Goal: Task Accomplishment & Management: Use online tool/utility

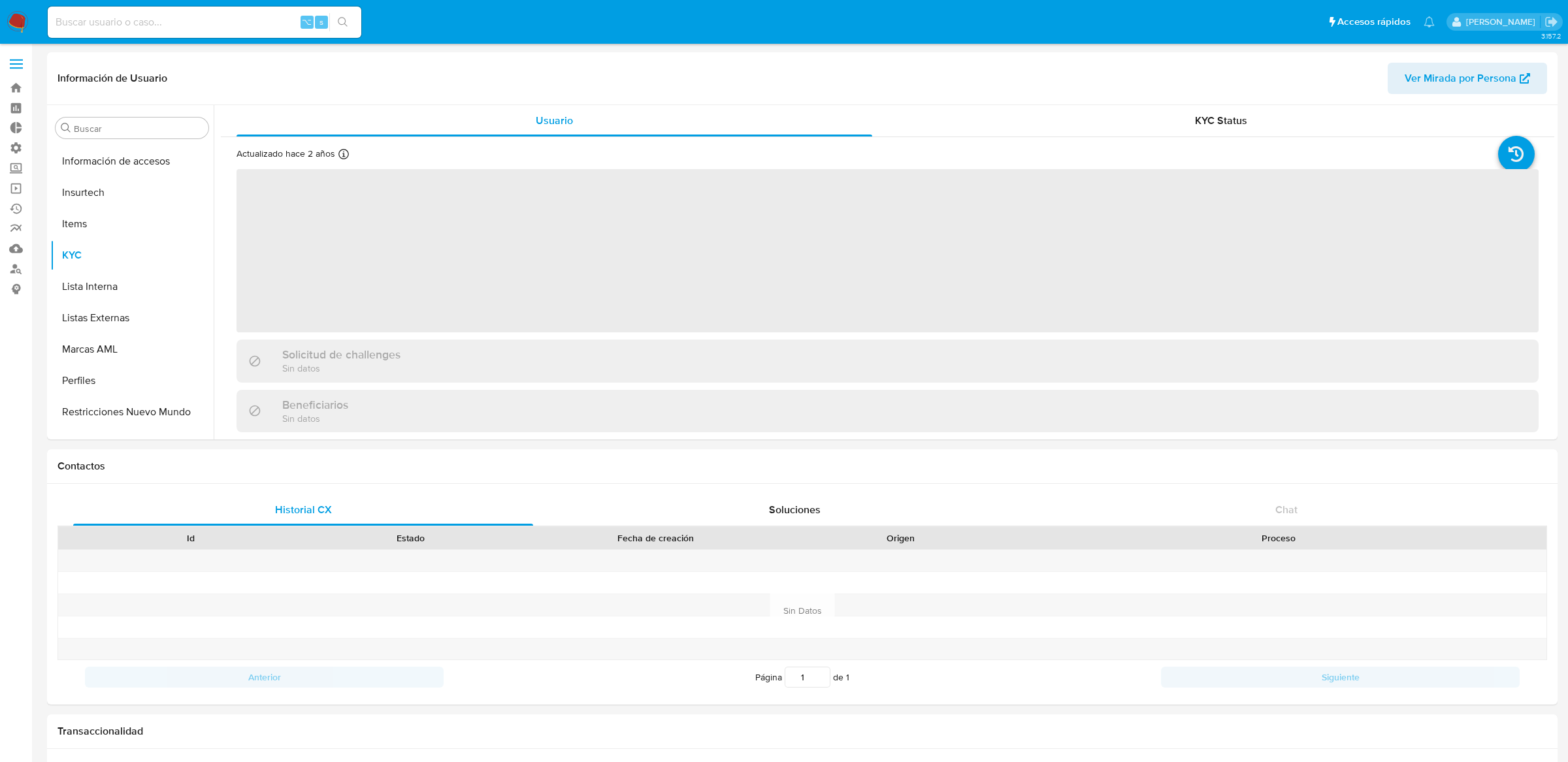
scroll to position [583, 0]
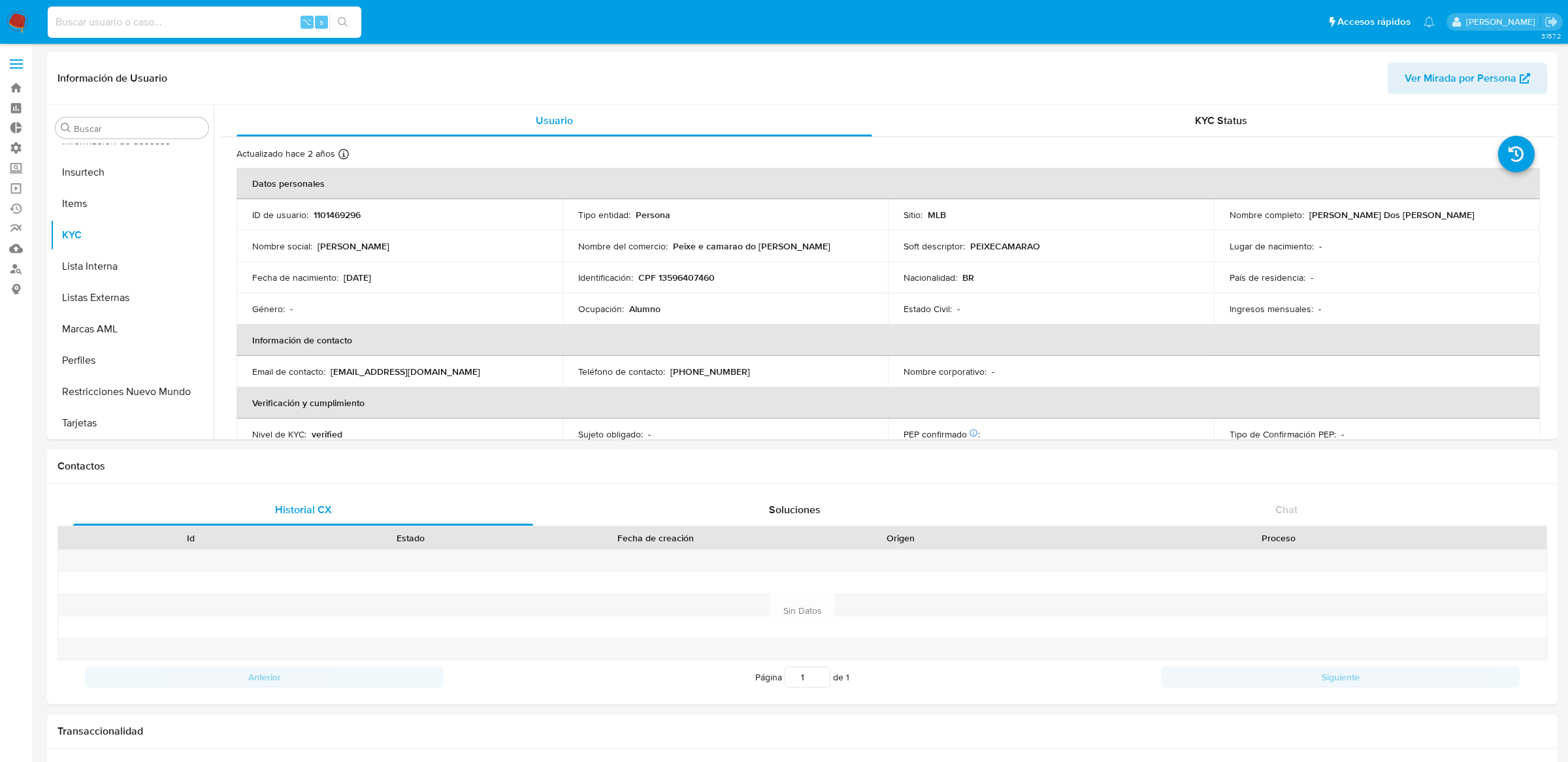
click at [192, 29] on input at bounding box center [204, 22] width 314 height 17
select select "10"
type input "ericmalcangi"
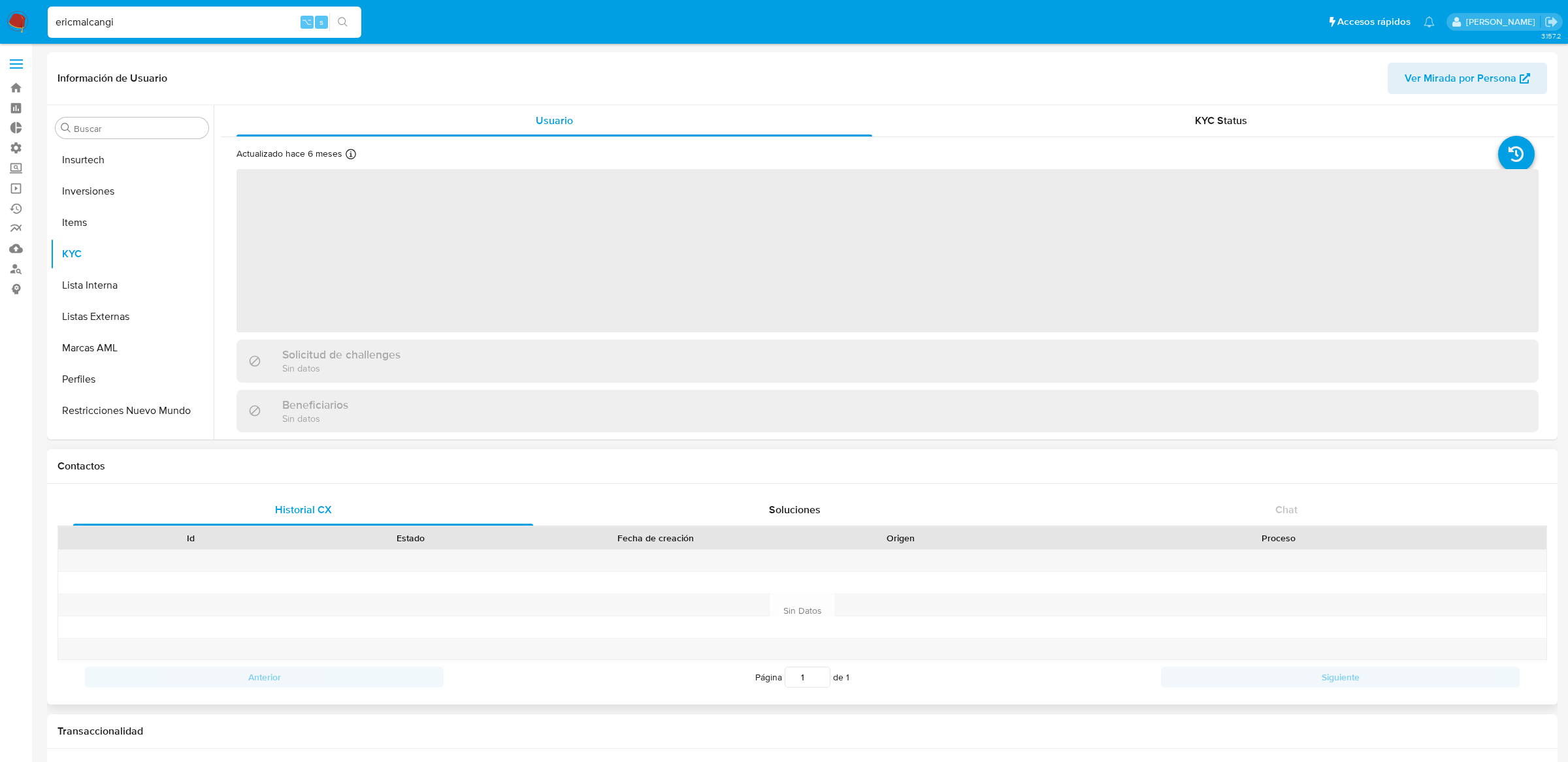
scroll to position [615, 0]
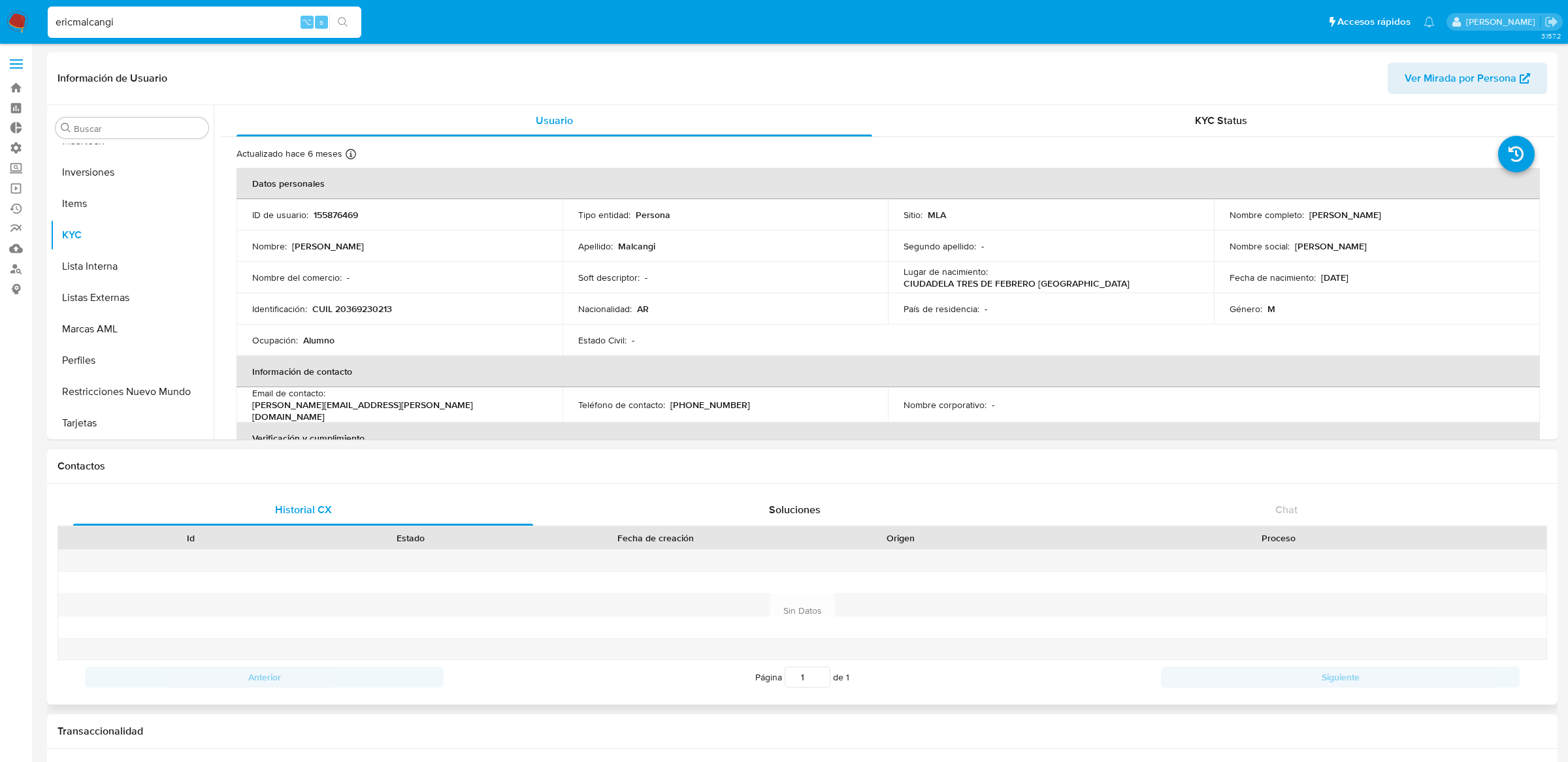
select select "10"
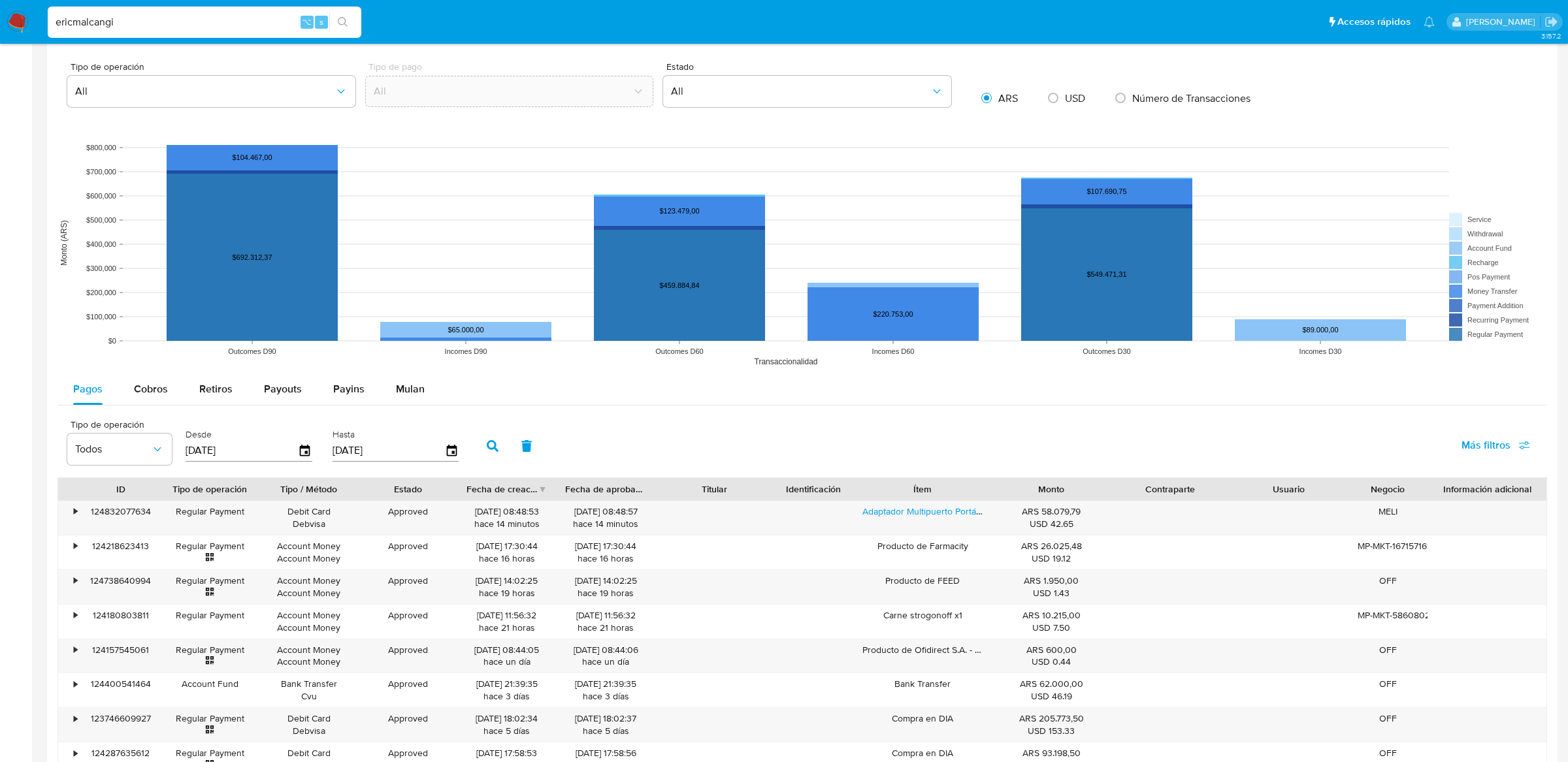
scroll to position [907, 0]
click at [142, 402] on div "Cobros" at bounding box center [151, 388] width 34 height 31
select select "10"
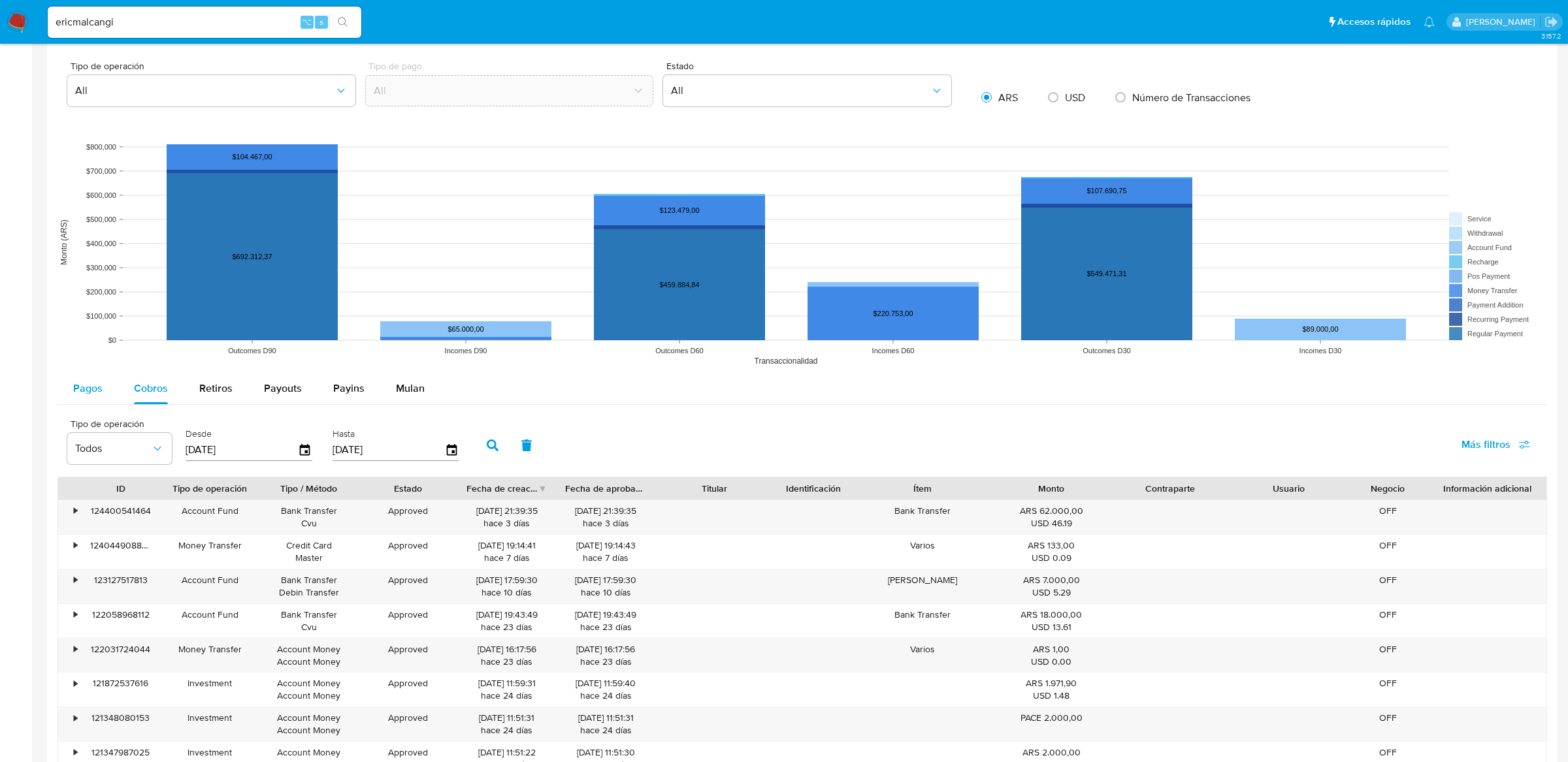
click at [106, 381] on button "Pagos" at bounding box center [88, 388] width 61 height 31
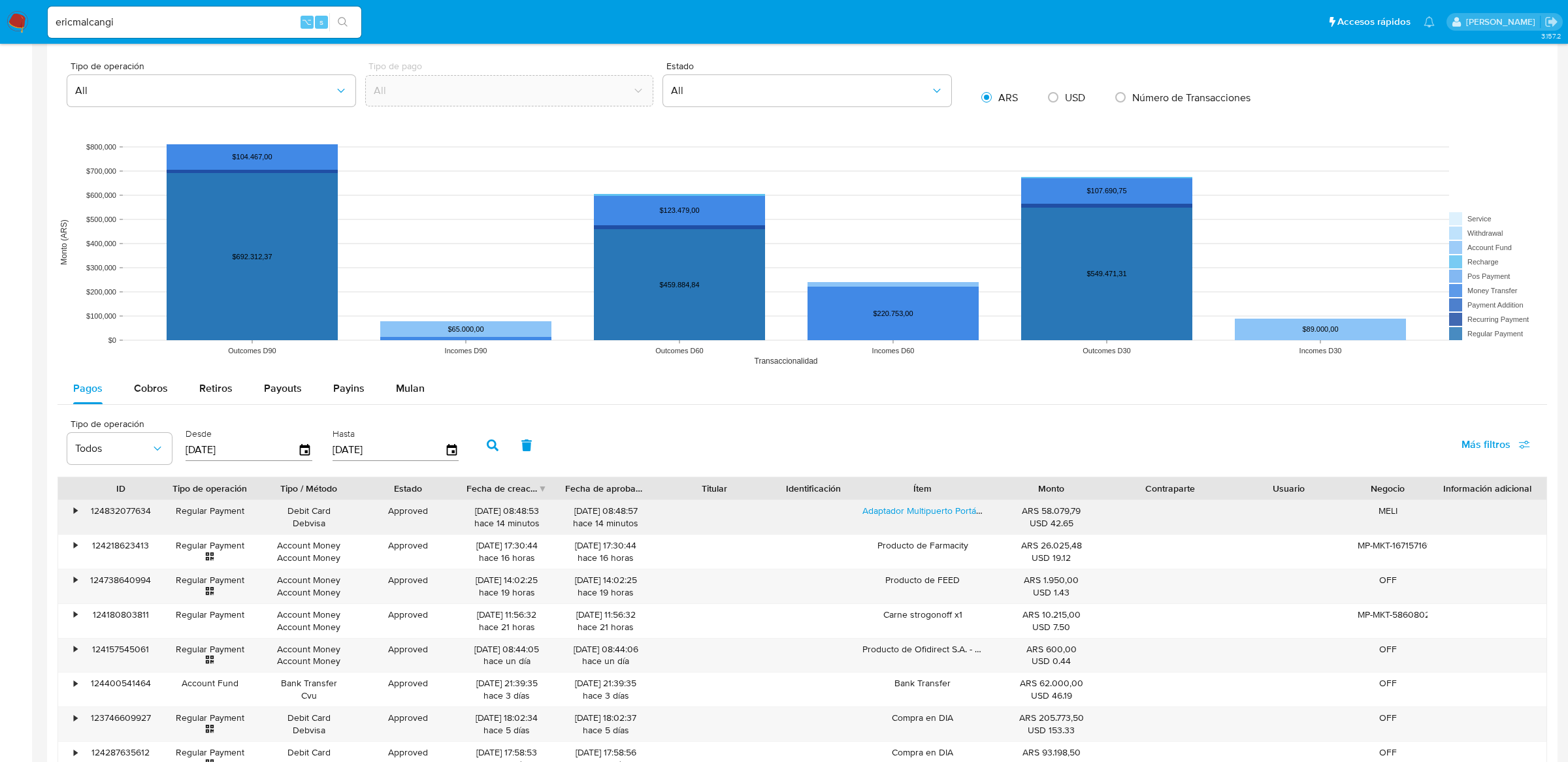
click at [83, 507] on div "124832077634" at bounding box center [120, 517] width 79 height 34
click at [79, 513] on div "•" at bounding box center [69, 517] width 23 height 34
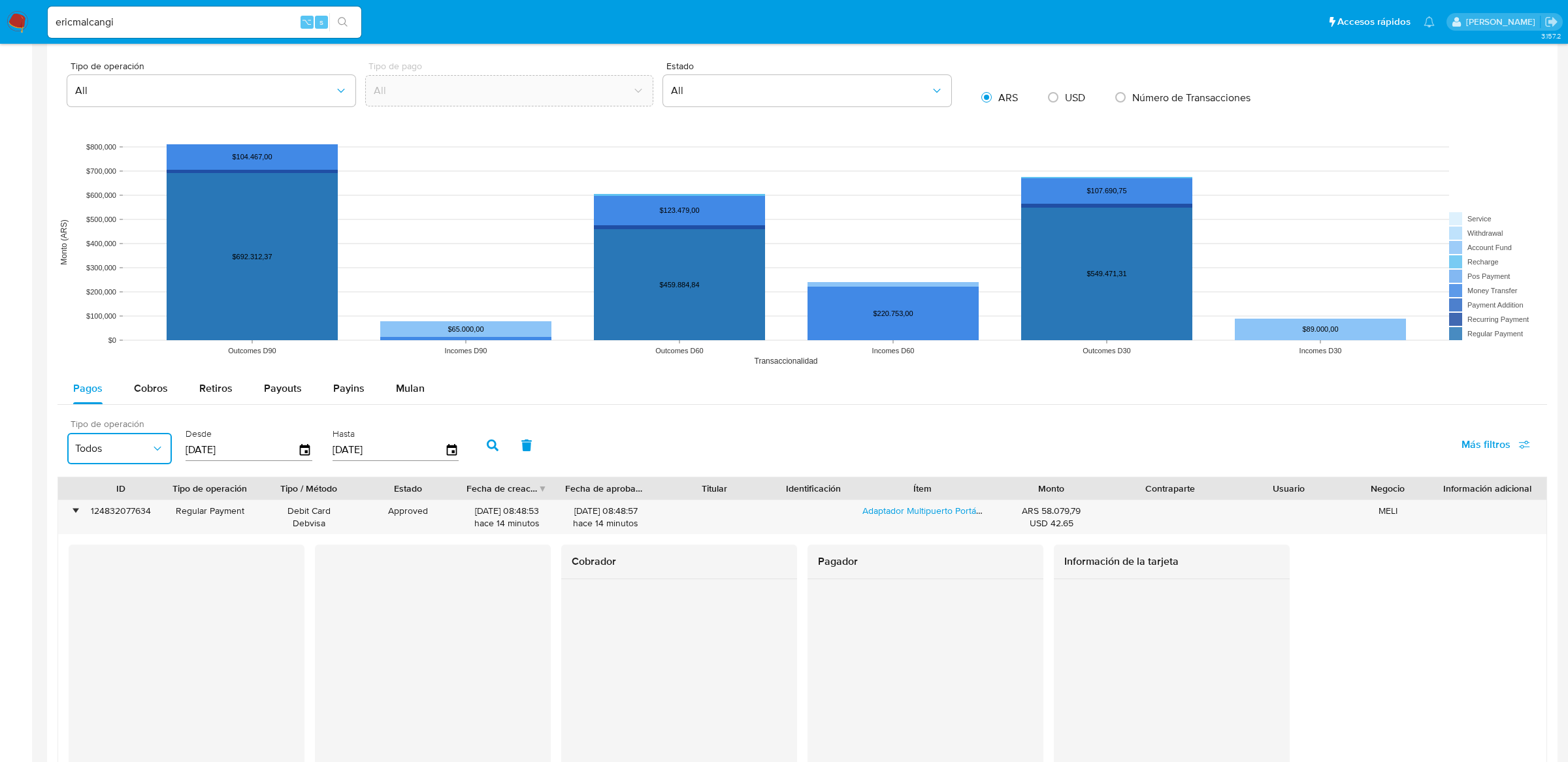
click at [131, 452] on span "Todos" at bounding box center [112, 448] width 76 height 13
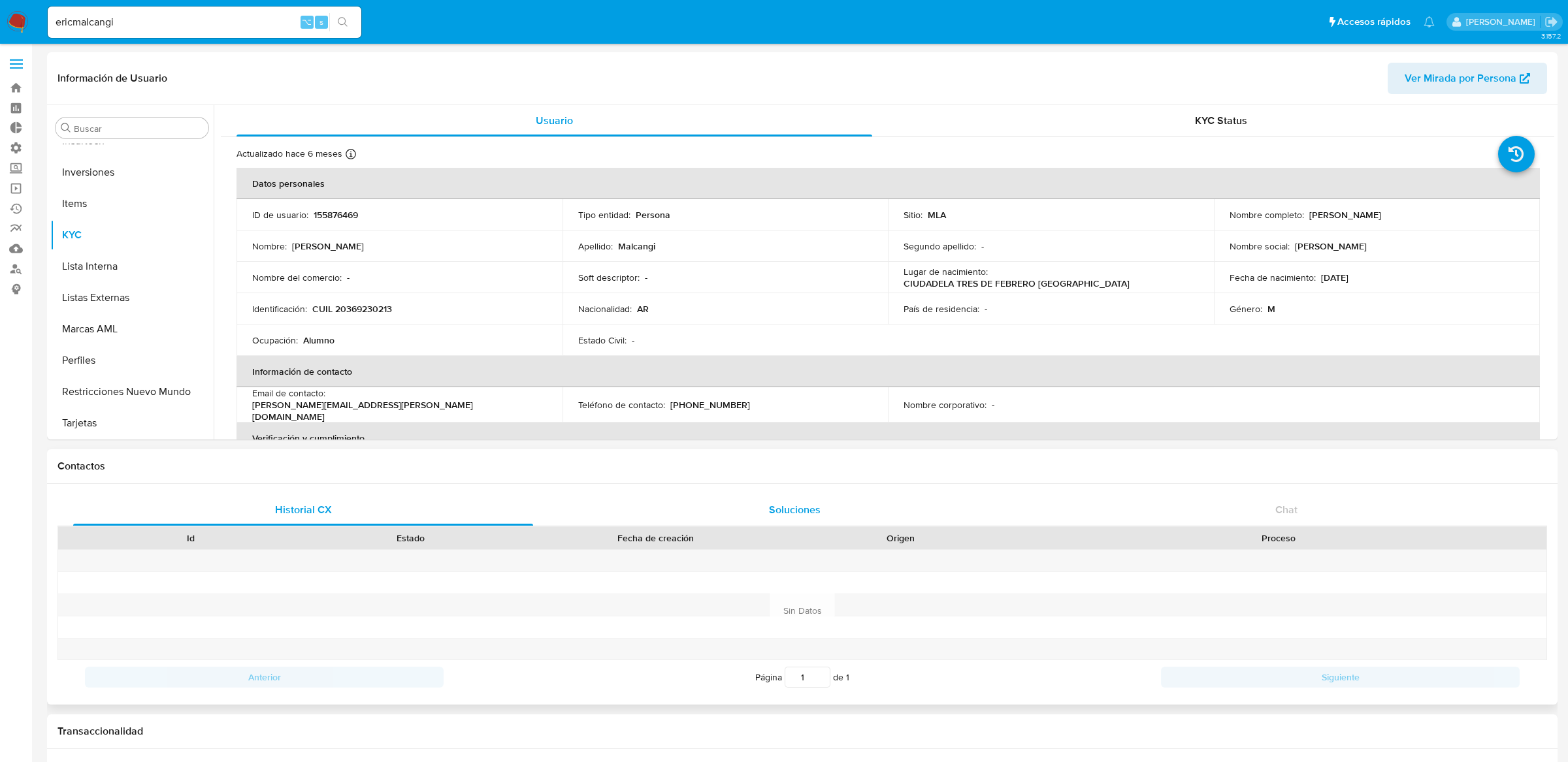
click at [704, 511] on div "Soluciones" at bounding box center [795, 510] width 460 height 31
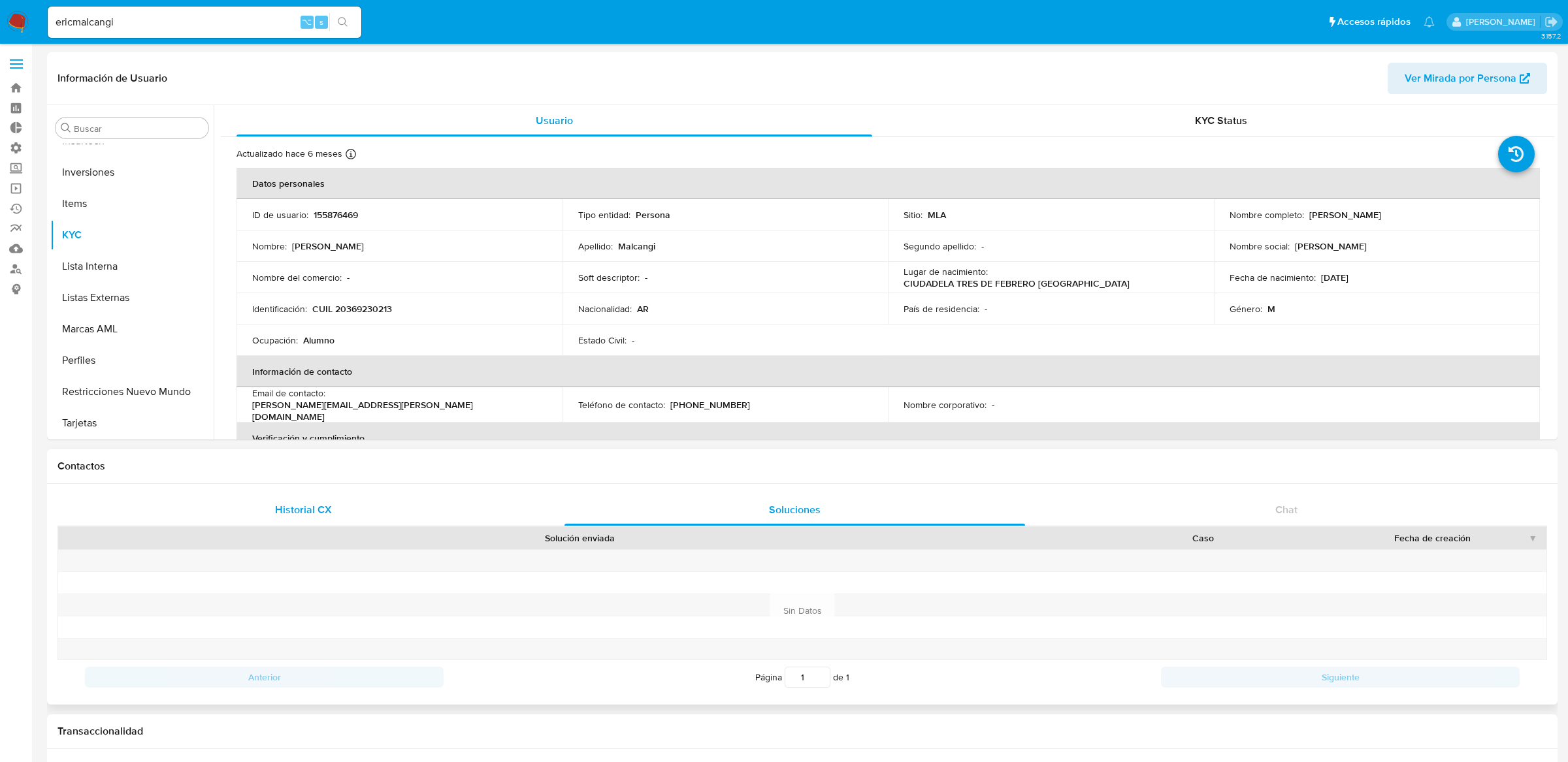
click at [427, 498] on div "Historial CX" at bounding box center [303, 510] width 460 height 31
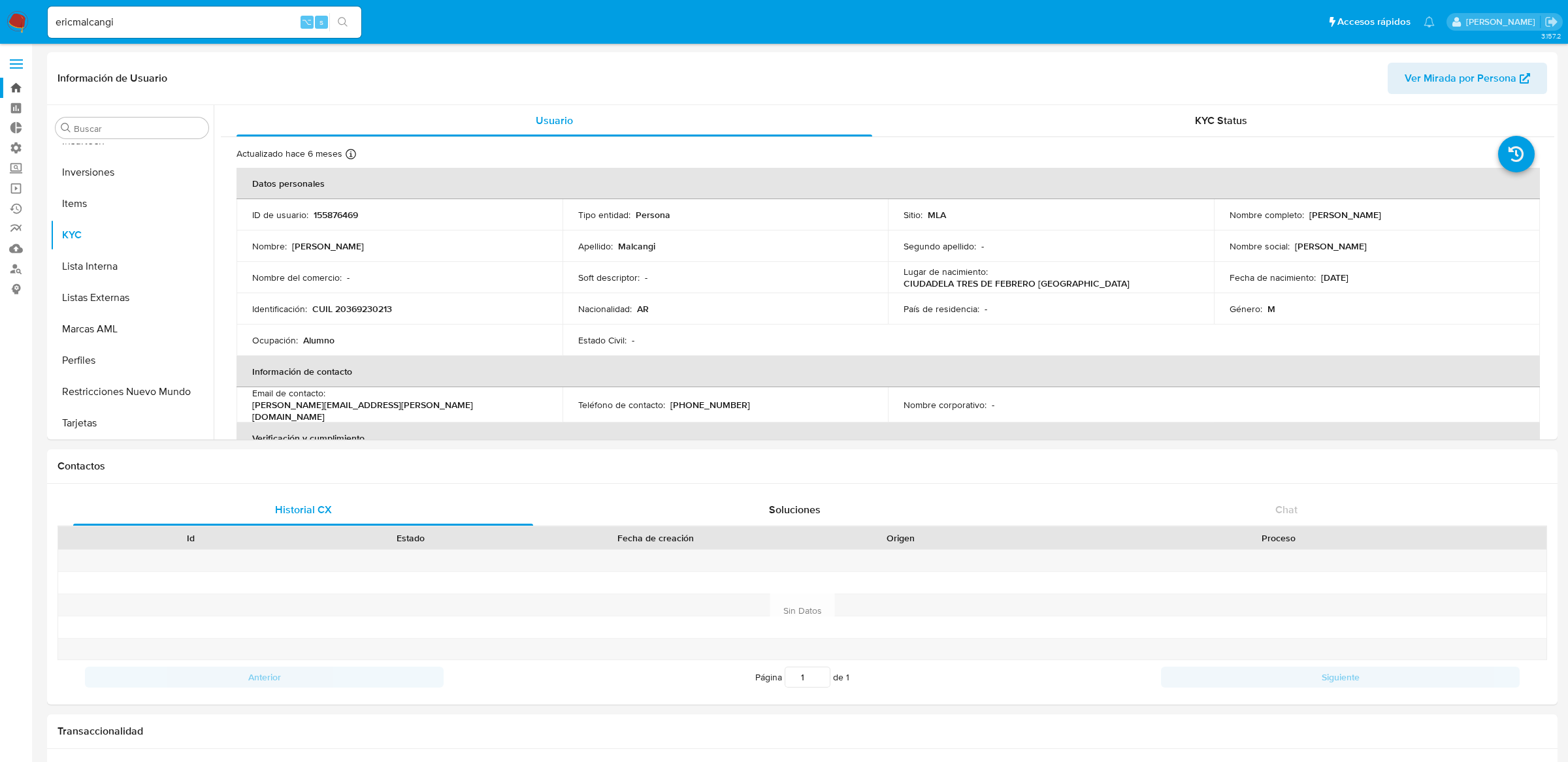
click at [26, 79] on link "Bandeja" at bounding box center [78, 88] width 155 height 21
click at [26, 67] on label at bounding box center [16, 64] width 32 height 28
click at [0, 0] on input "checkbox" at bounding box center [0, 0] width 0 height 0
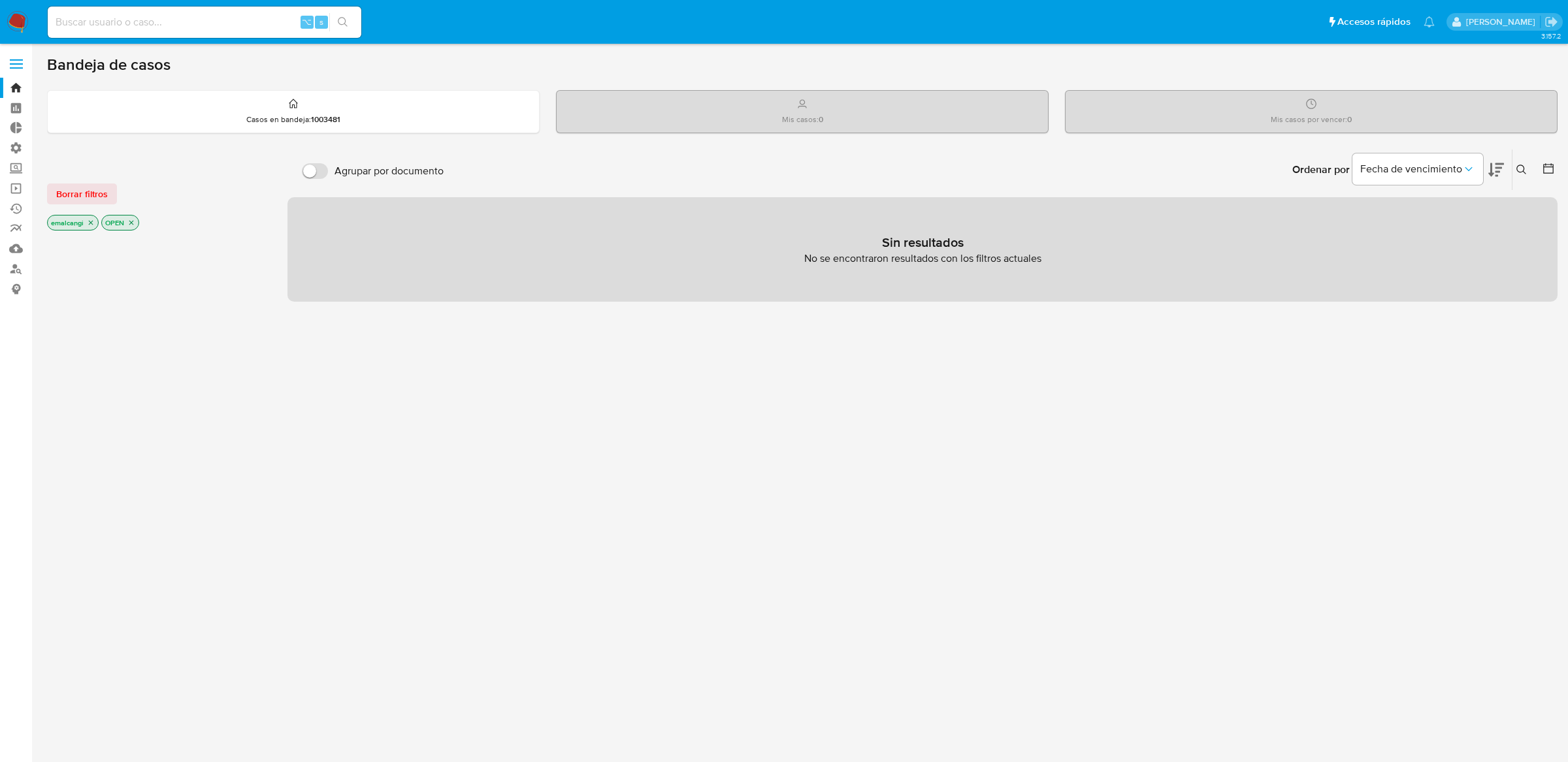
click at [90, 221] on icon "close-filter" at bounding box center [90, 223] width 8 height 8
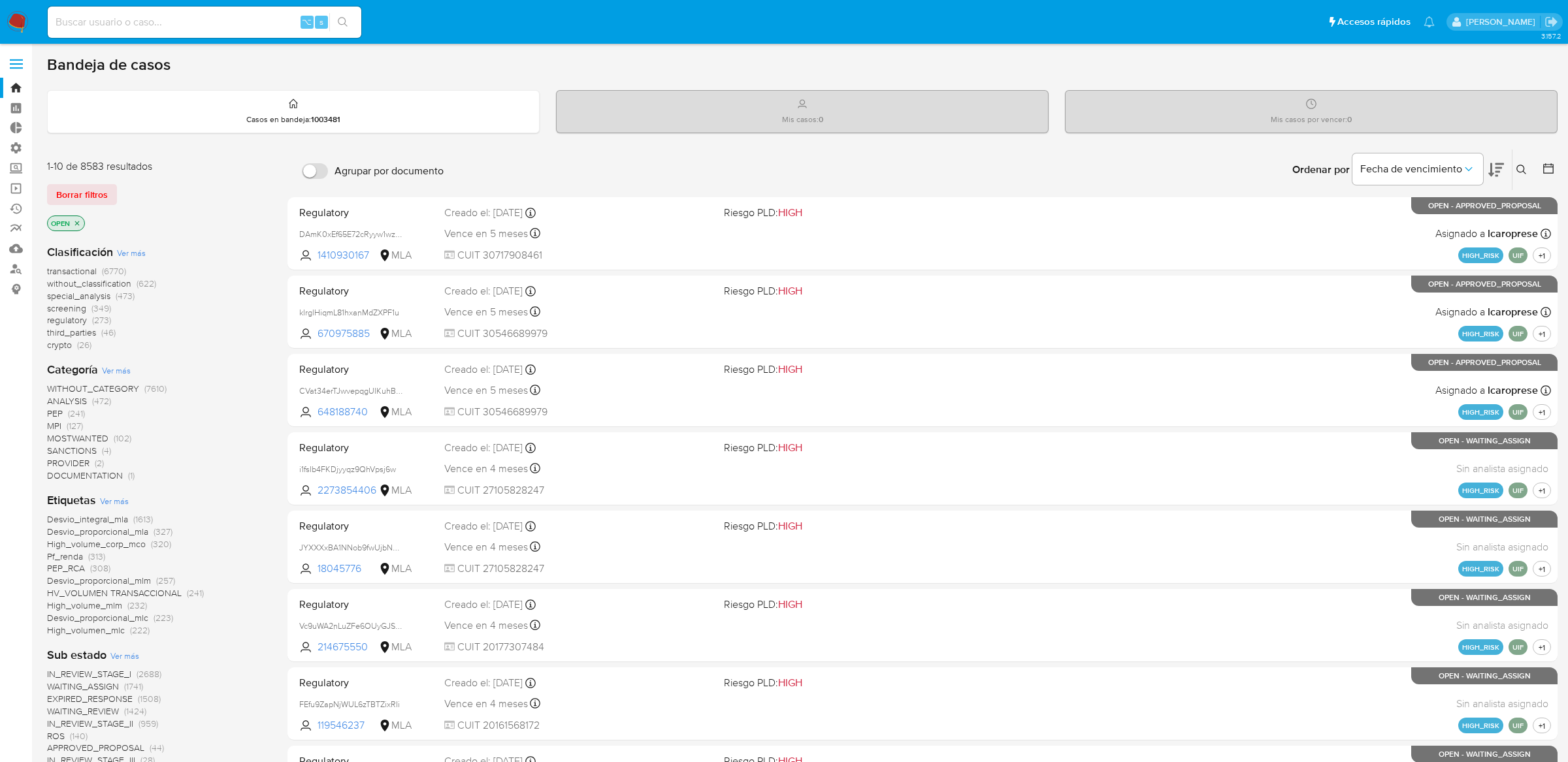
click at [77, 222] on icon "close-filter" at bounding box center [77, 223] width 5 height 5
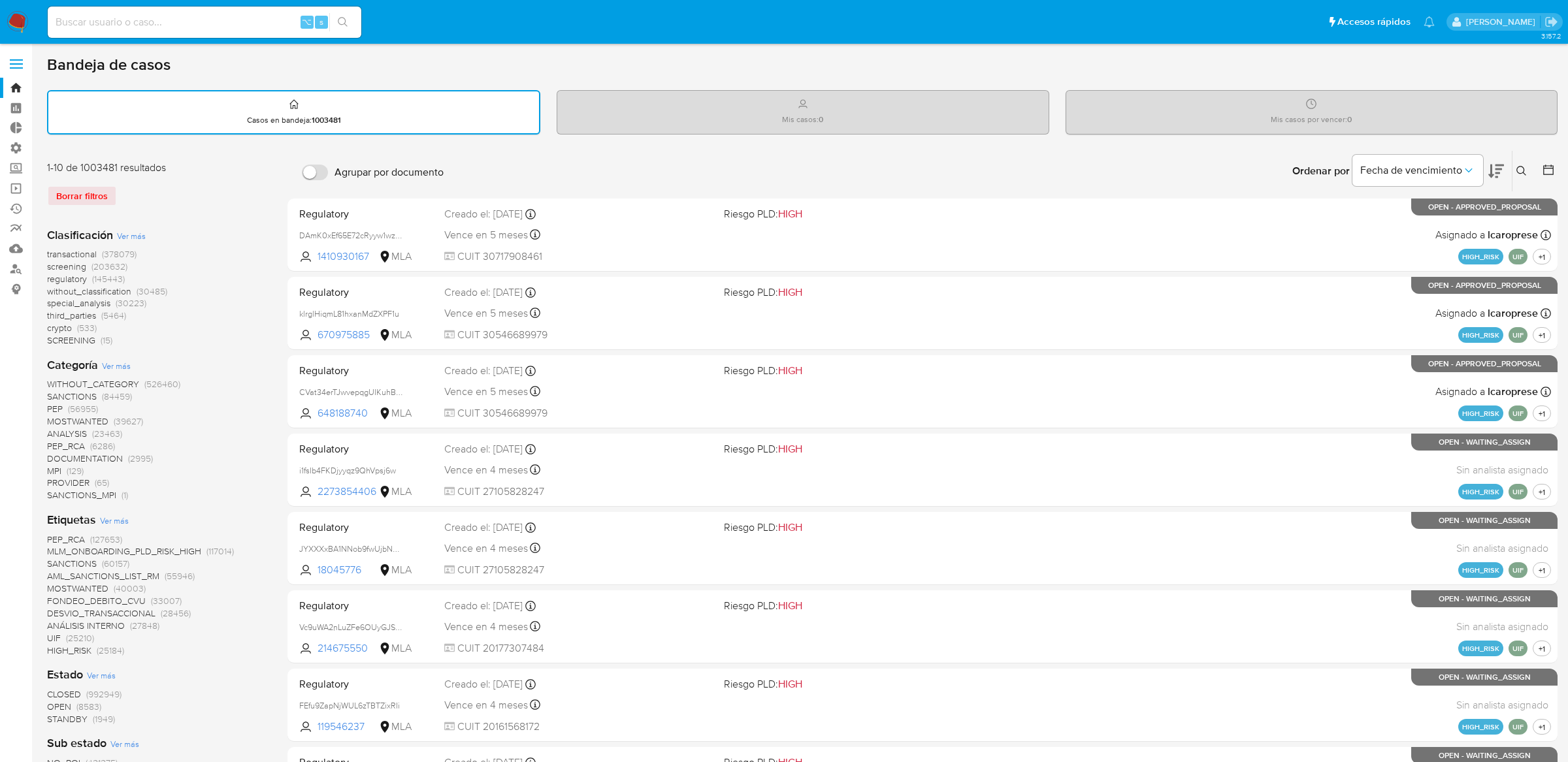
click at [797, 117] on p "Mis casos : 0" at bounding box center [803, 119] width 41 height 11
click at [327, 173] on input "Agrupar por documento" at bounding box center [315, 172] width 27 height 16
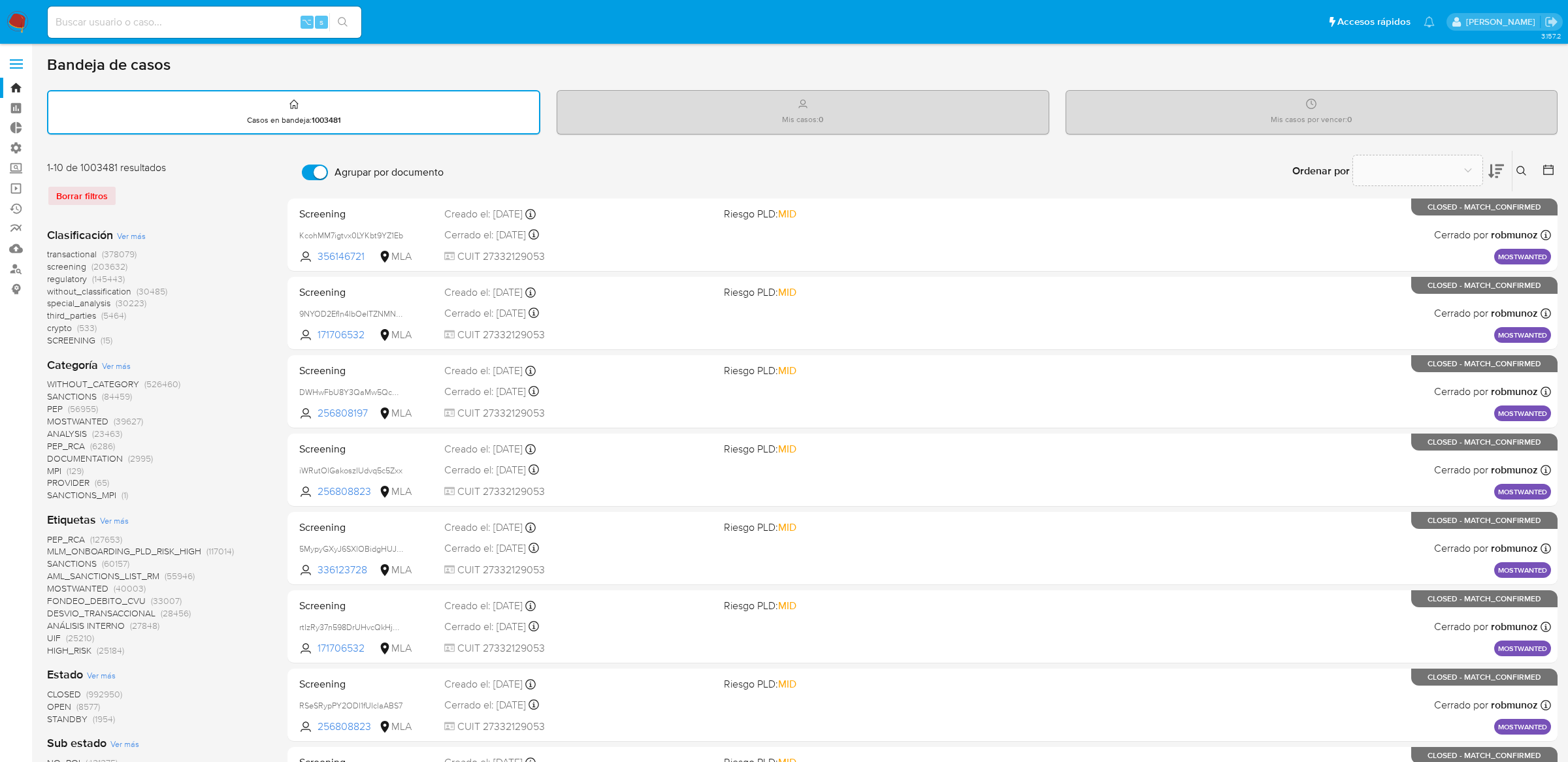
click at [327, 173] on input "Agrupar por documento" at bounding box center [315, 172] width 27 height 16
checkbox input "false"
